Goal: Navigation & Orientation: Find specific page/section

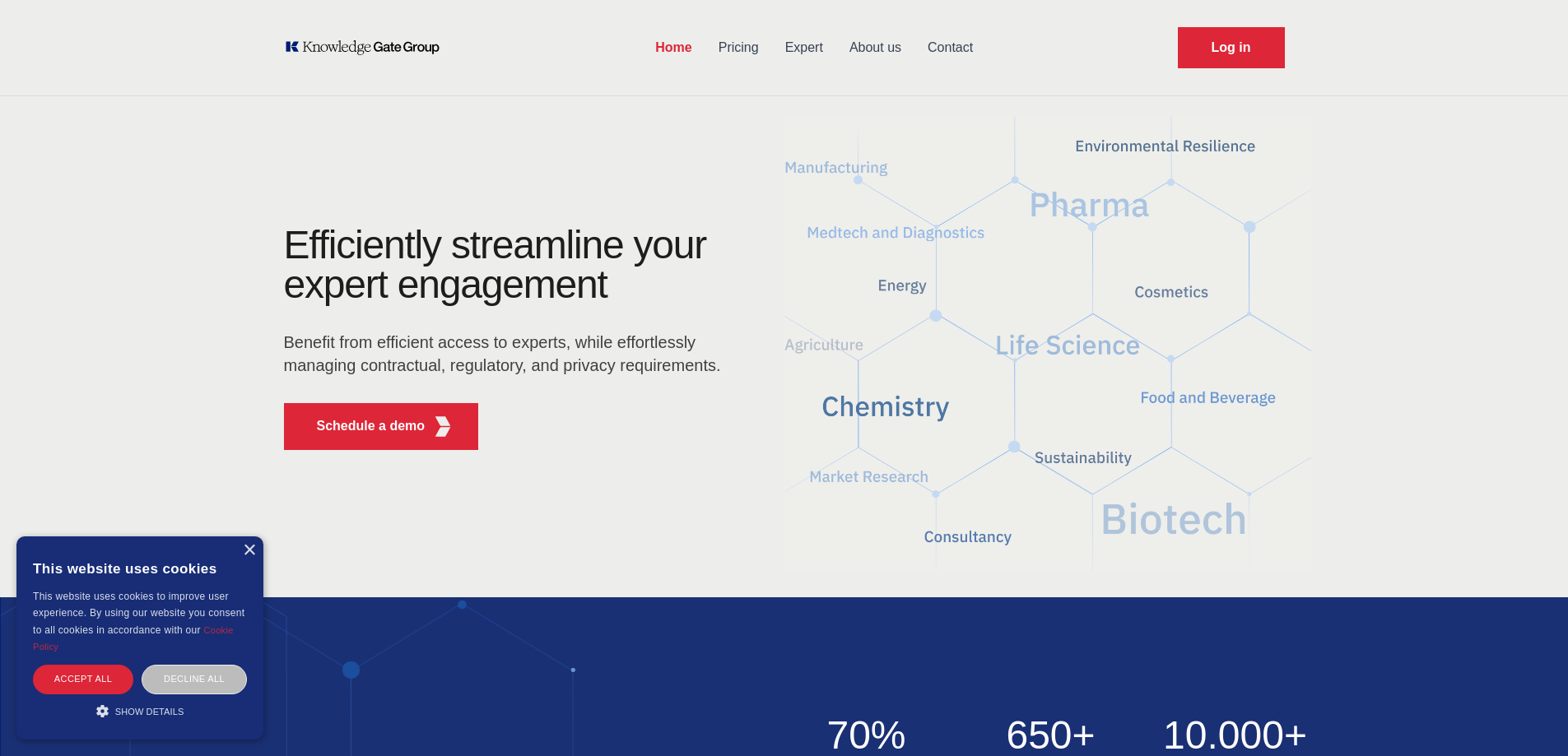
click at [948, 50] on link "Contact" at bounding box center [950, 47] width 71 height 43
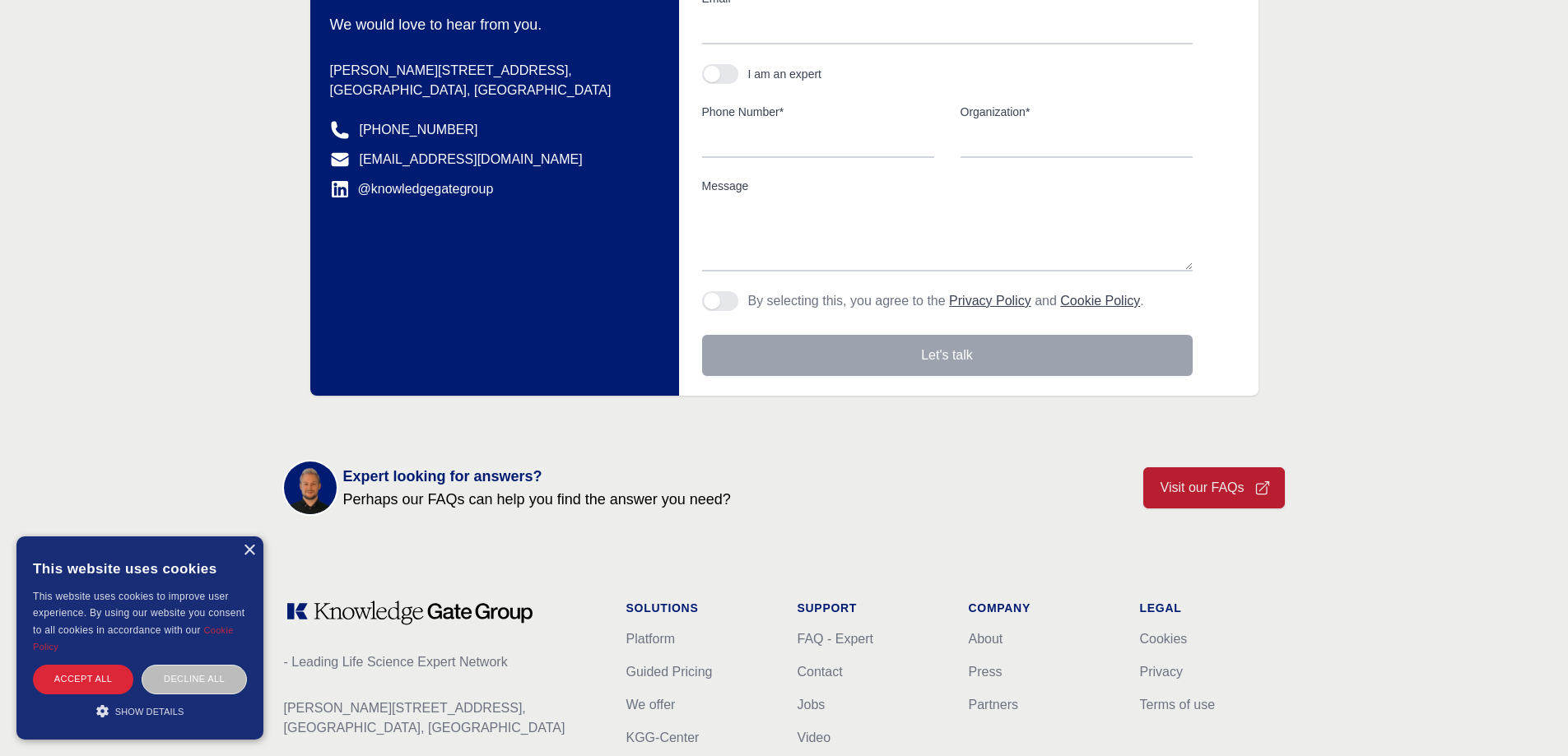
scroll to position [503, 0]
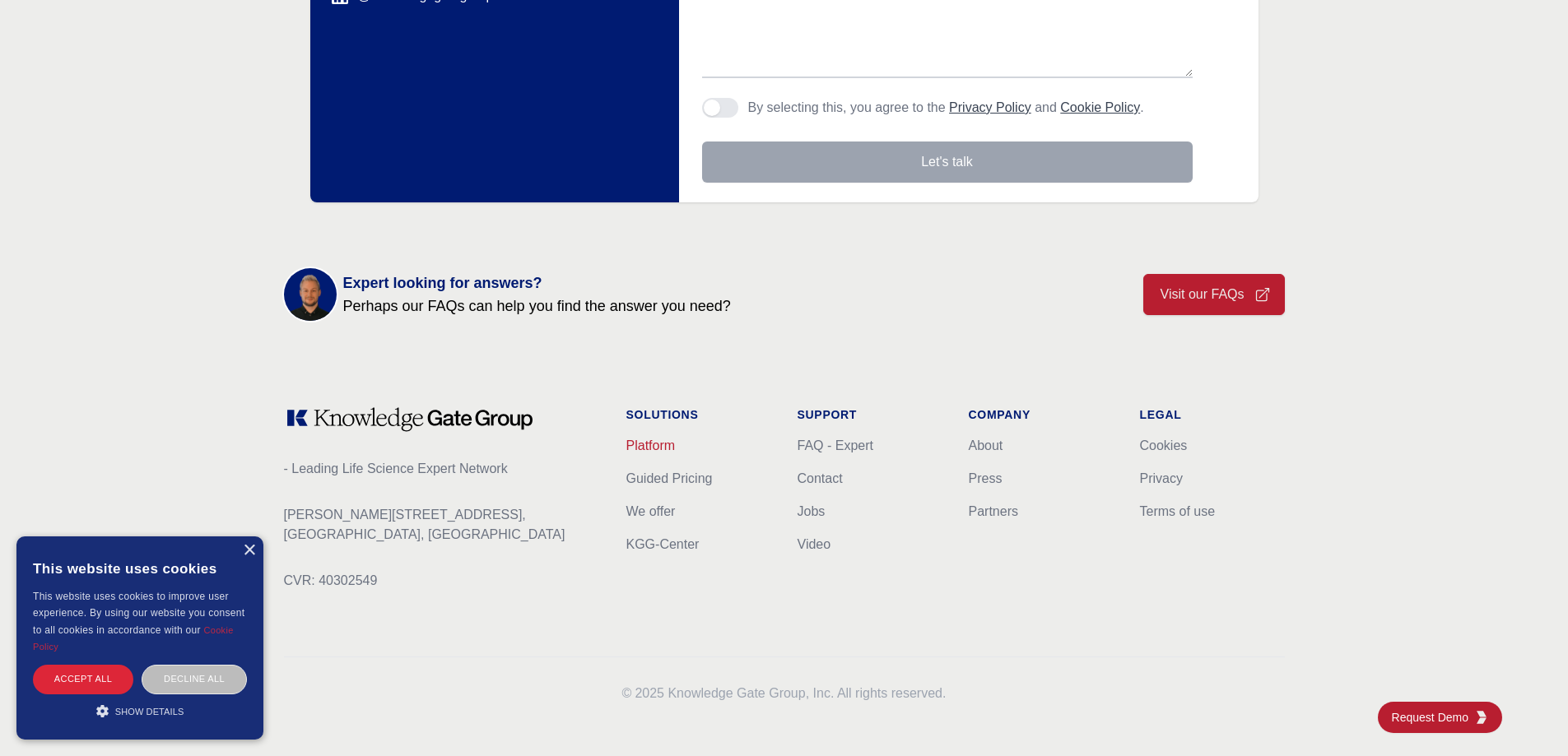
click at [660, 441] on link "Platform" at bounding box center [651, 445] width 50 height 14
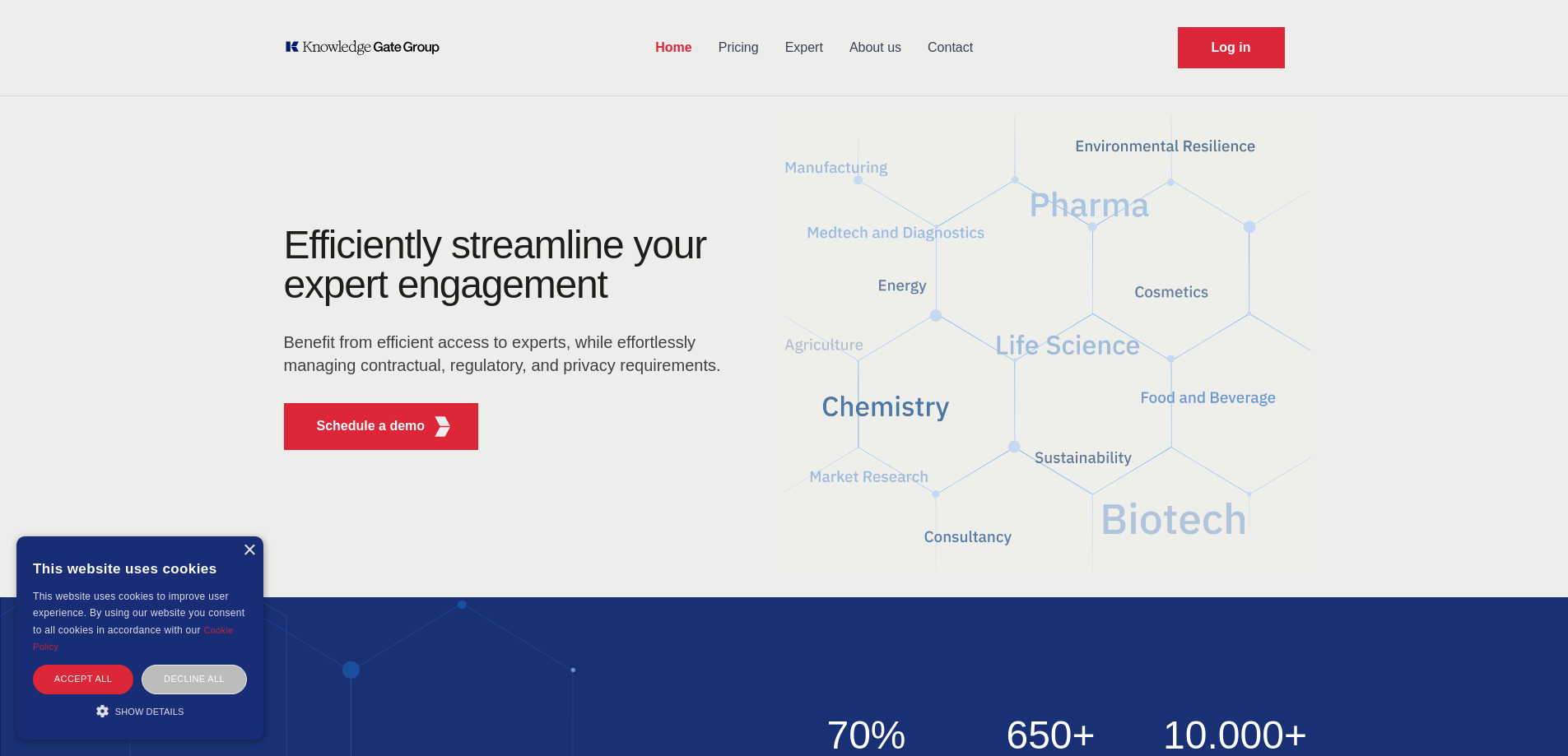
click at [331, 41] on icon "KOL Knowledge Platform: Talk to Key External Experts (KEE)" at bounding box center [362, 47] width 157 height 17
click at [372, 43] on icon "KOL Knowledge Platform: Talk to Key External Experts (KEE)" at bounding box center [362, 47] width 157 height 17
click at [254, 558] on div "× This website uses cookies This website uses cookies to improve user experienc…" at bounding box center [140, 639] width 247 height 204
click at [250, 553] on div "×" at bounding box center [249, 551] width 12 height 12
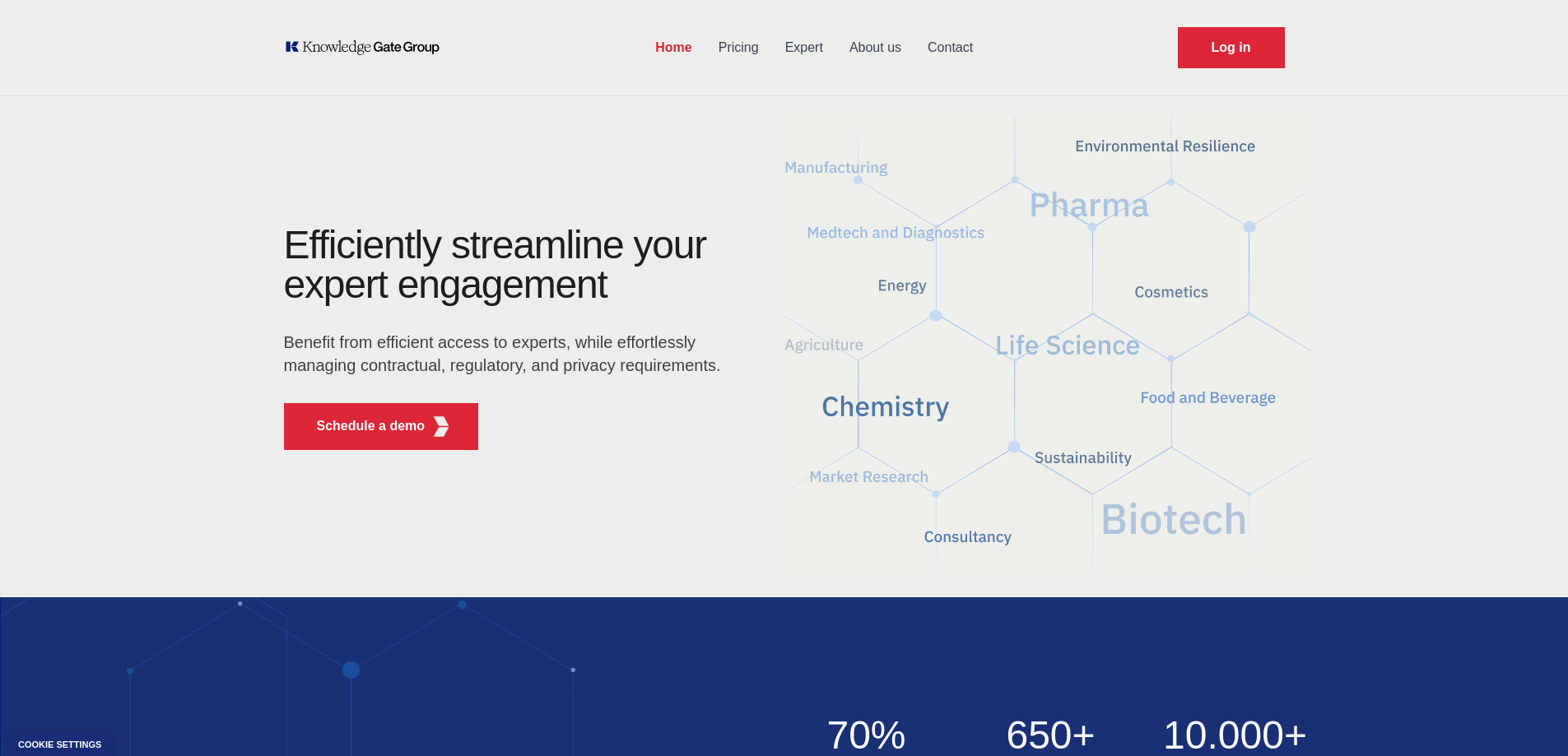
click at [369, 48] on icon "KOL Knowledge Platform: Talk to Key External Experts (KEE)" at bounding box center [362, 47] width 157 height 17
click at [372, 48] on icon "KOL Knowledge Platform: Talk to Key External Experts (KEE)" at bounding box center [362, 47] width 157 height 17
click at [372, 48] on icon "KOL Knowledge Platform: Talk to Key External Experts (KEE)" at bounding box center [362, 47] width 157 height 17
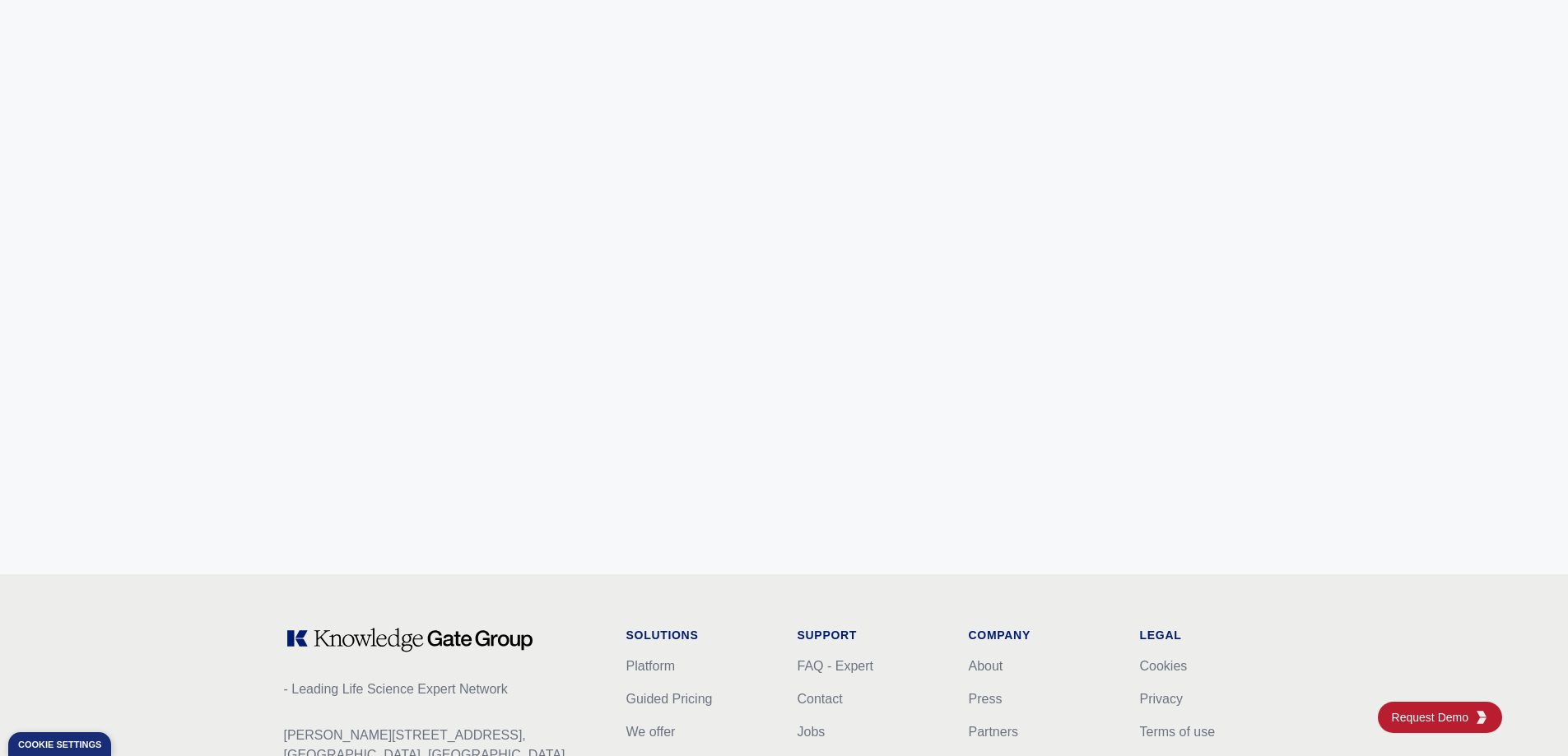
scroll to position [6503, 0]
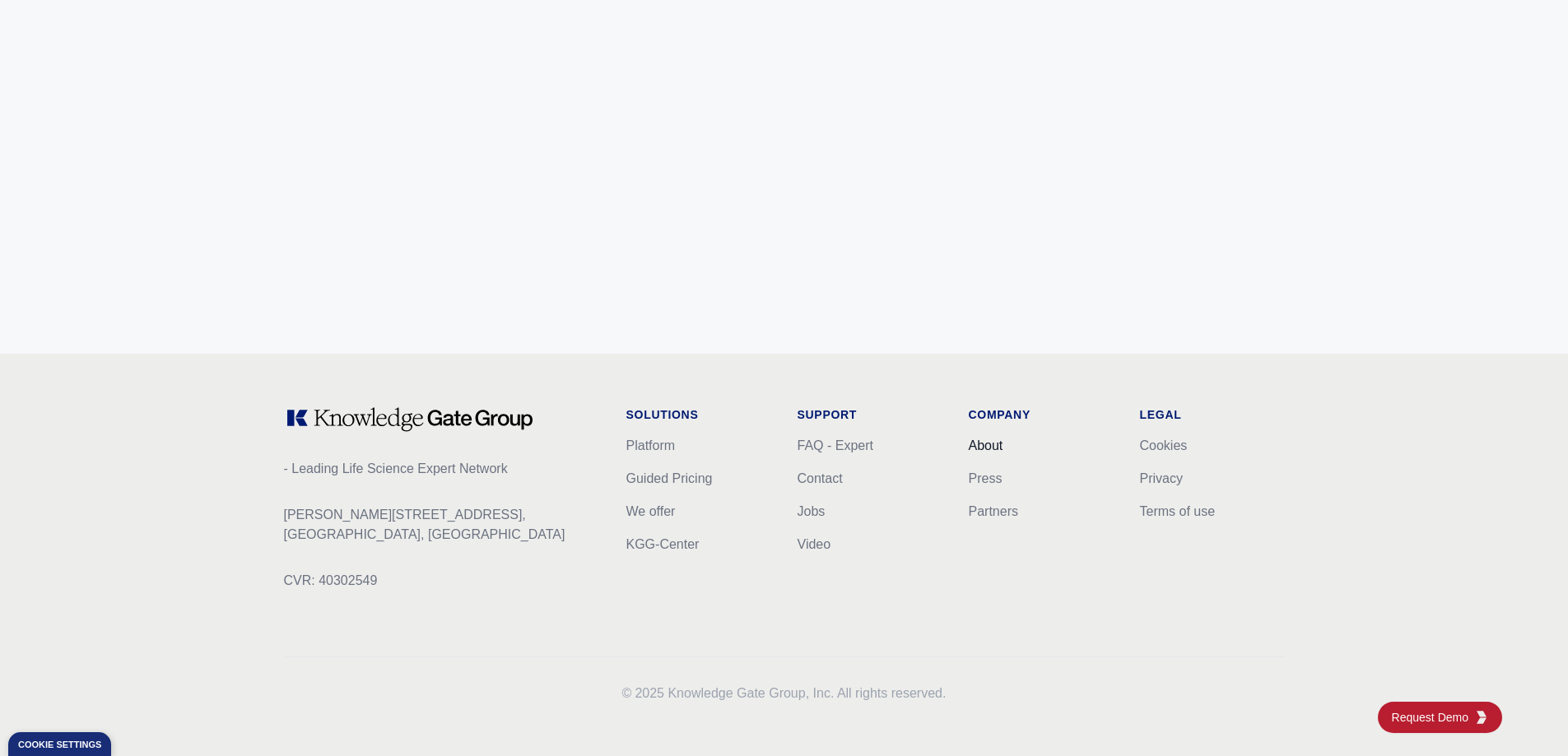
click at [986, 448] on link "About" at bounding box center [986, 445] width 35 height 14
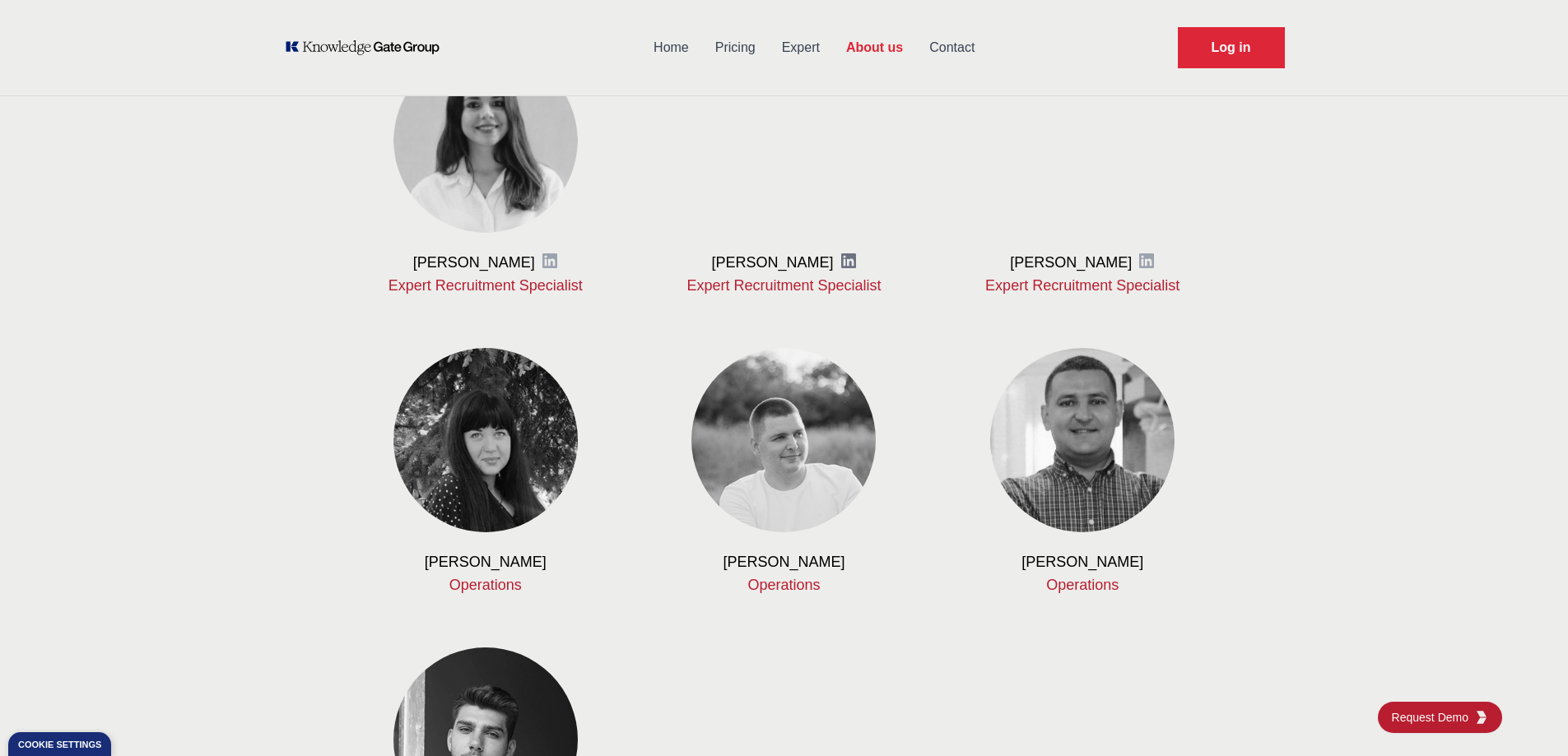
scroll to position [1207, 0]
